Goal: Task Accomplishment & Management: Use online tool/utility

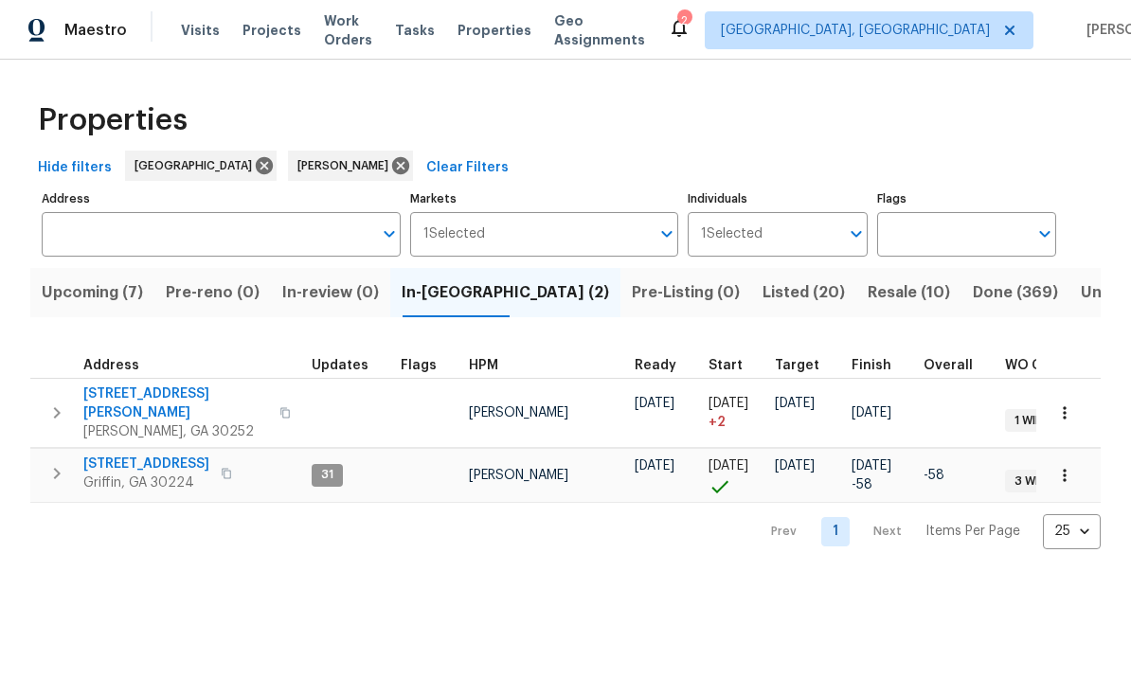
click at [148, 388] on span "111 Harper Rd" at bounding box center [175, 404] width 185 height 38
click at [1074, 404] on icon "button" at bounding box center [1065, 413] width 19 height 19
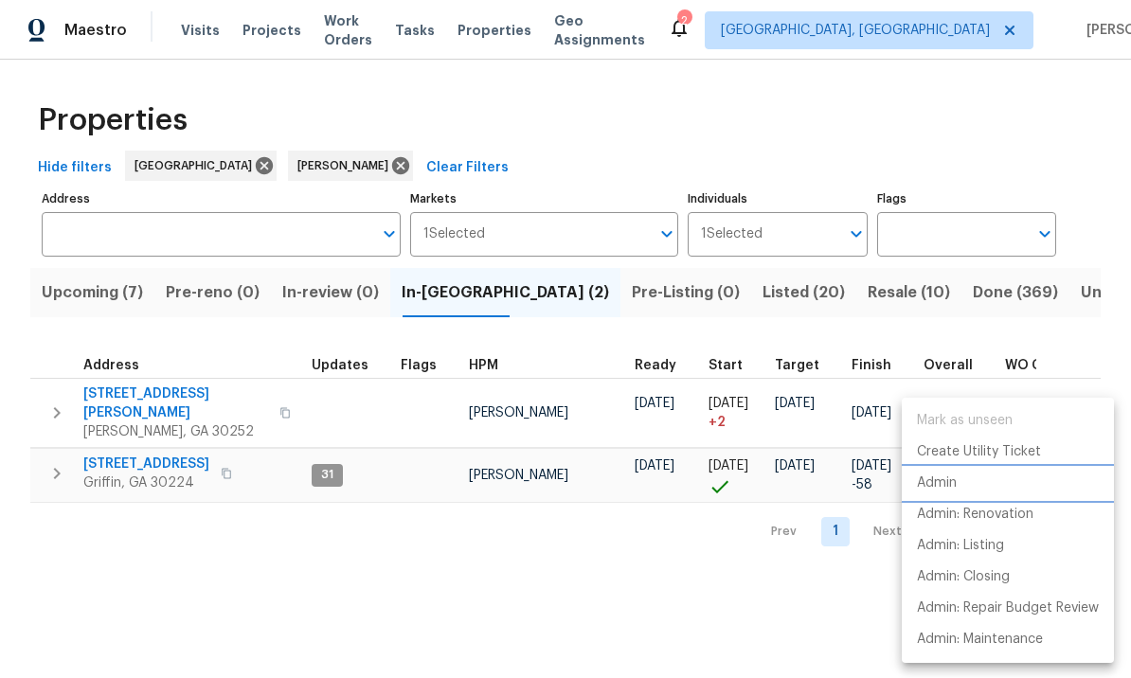
click at [962, 488] on li "Admin" at bounding box center [1008, 483] width 212 height 31
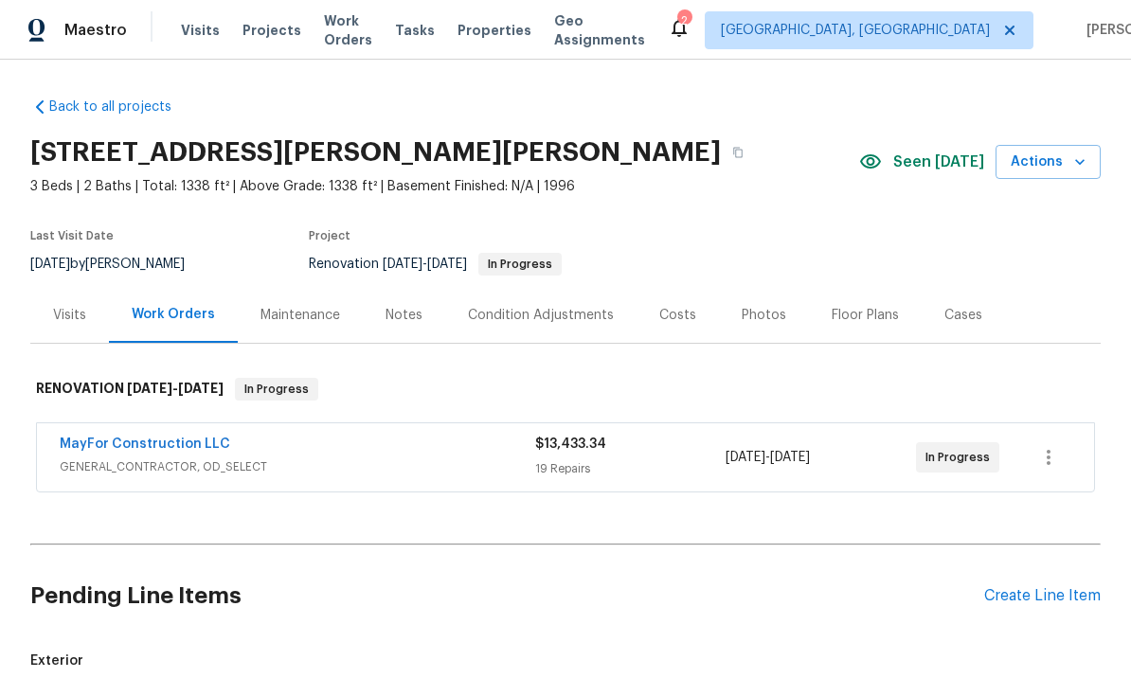
click at [407, 326] on div "Notes" at bounding box center [404, 315] width 82 height 56
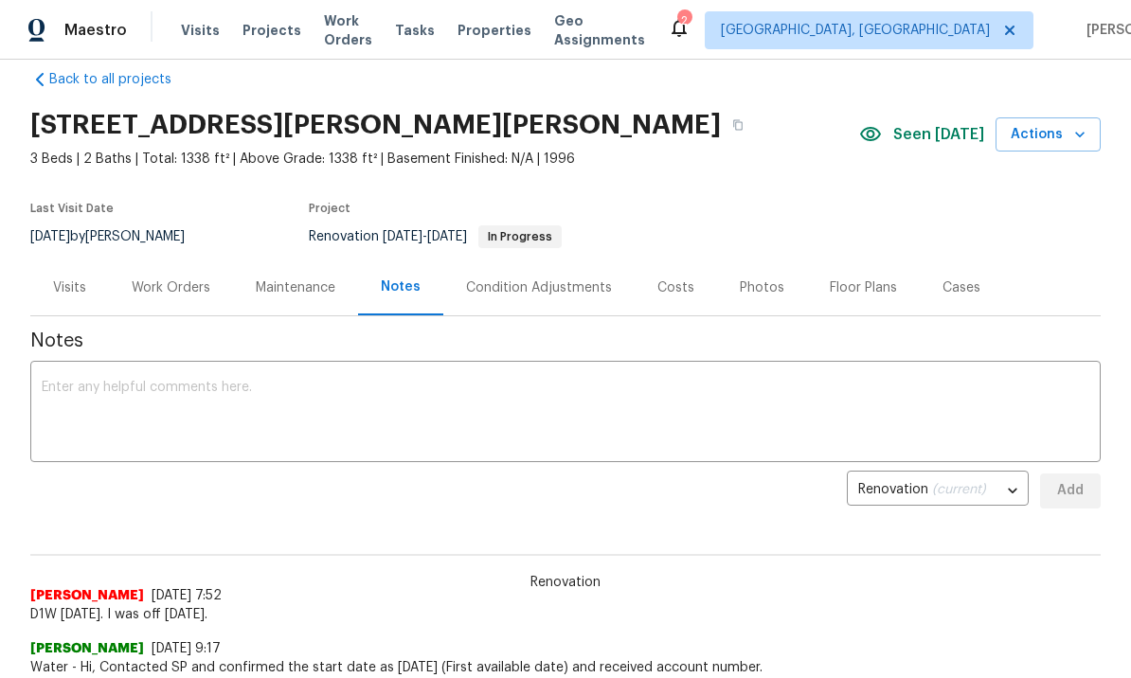
scroll to position [59, 0]
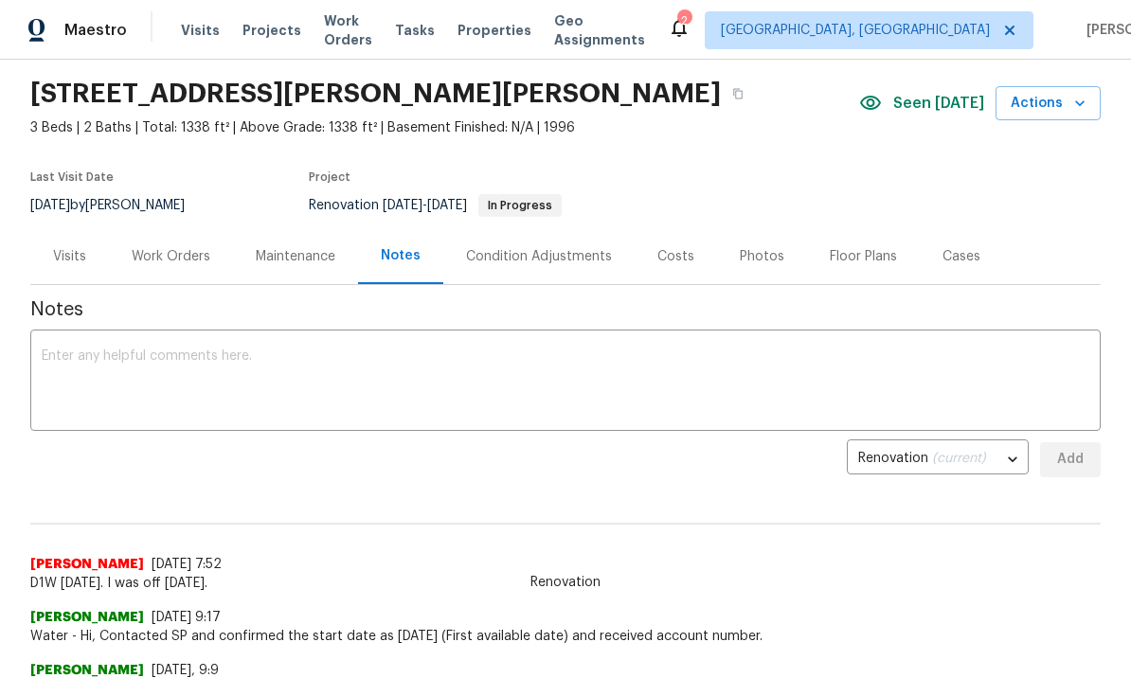
click at [257, 401] on textarea at bounding box center [566, 383] width 1048 height 66
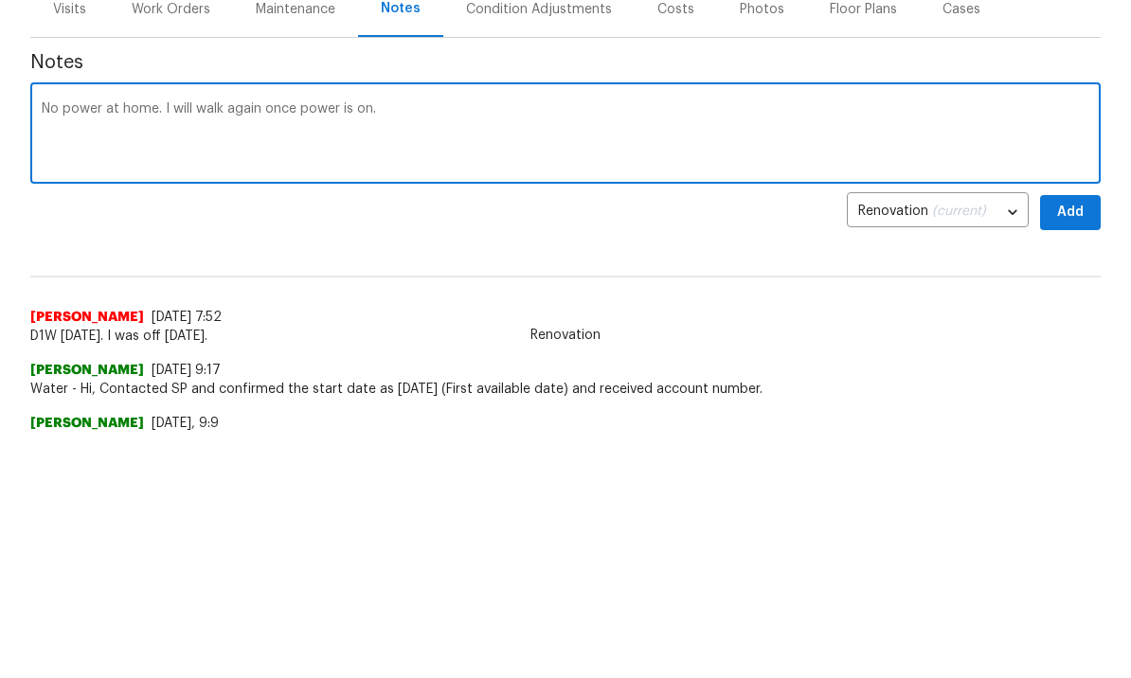
type textarea "No power at home. I will walk again once power is on."
click at [1065, 448] on span "Add" at bounding box center [1071, 460] width 30 height 24
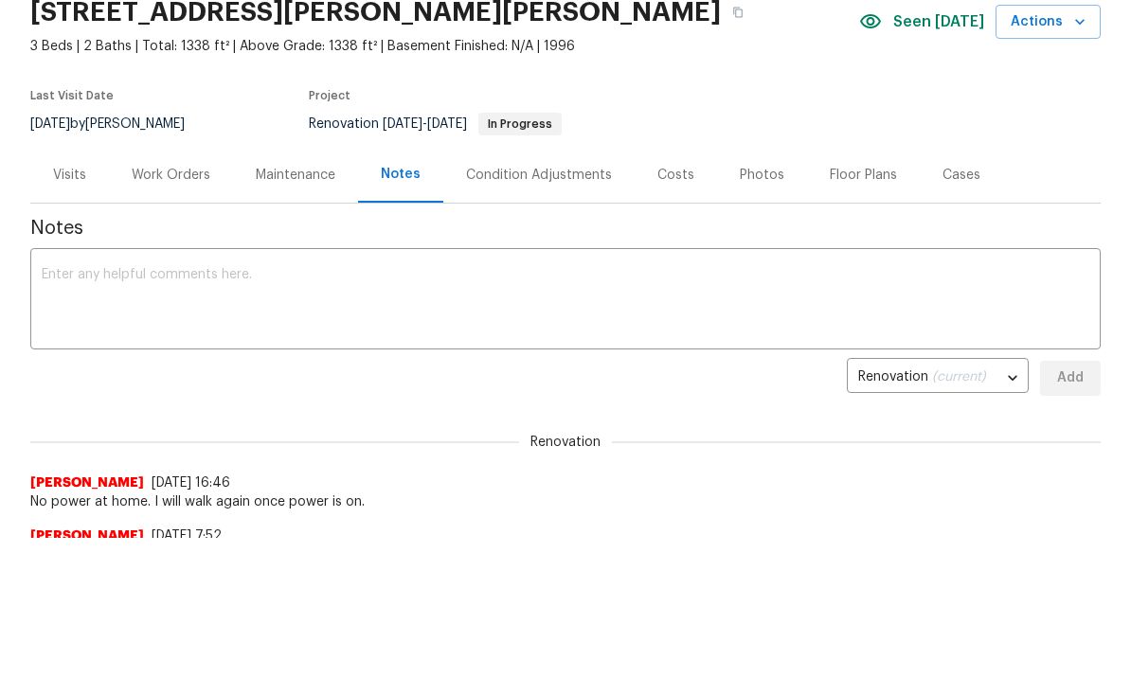
scroll to position [0, 0]
